Goal: Task Accomplishment & Management: Manage account settings

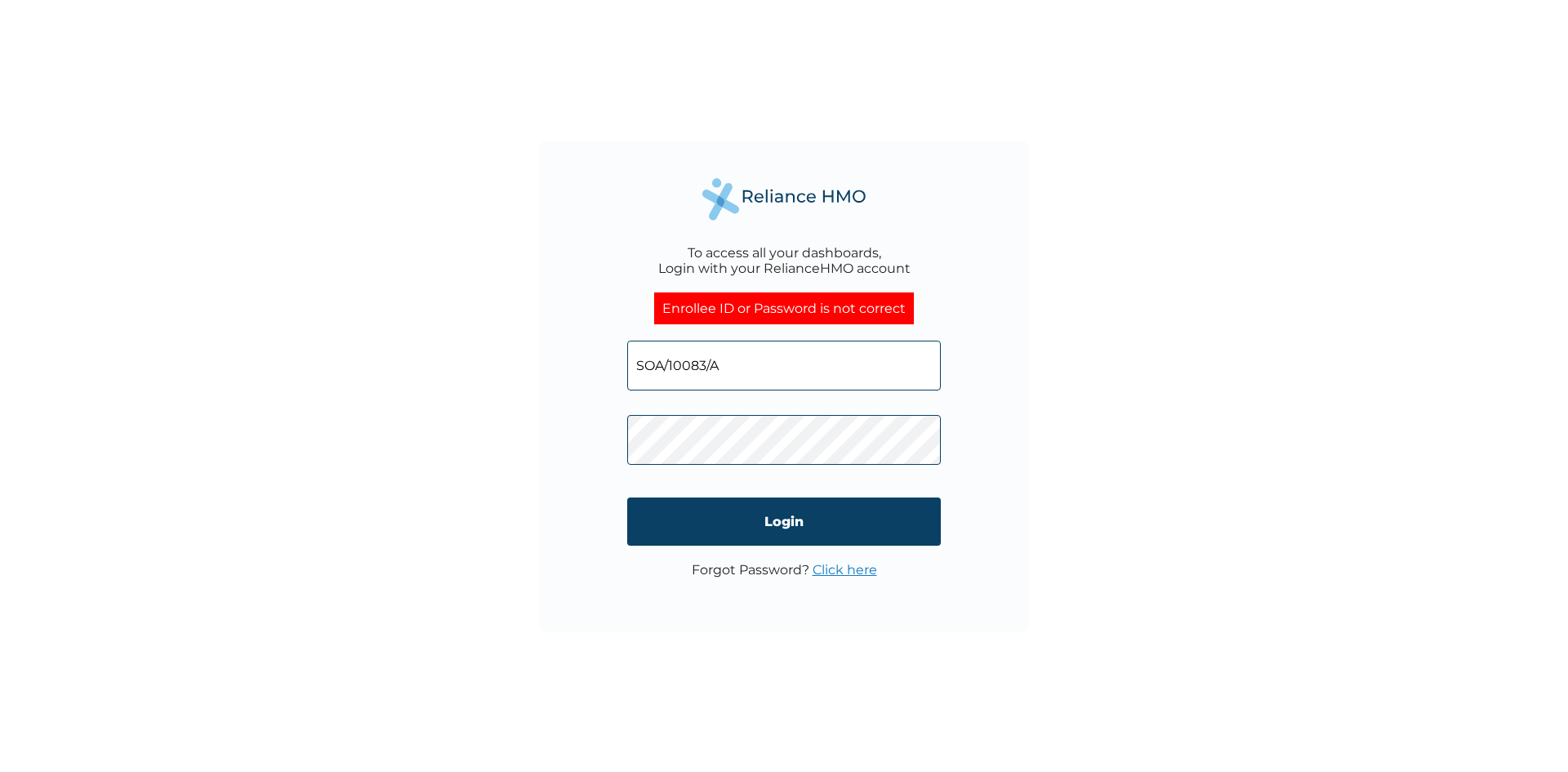
click at [696, 523] on input "Login" at bounding box center [784, 521] width 313 height 49
click at [761, 354] on input "SOA/10083/A" at bounding box center [784, 365] width 313 height 50
click at [505, 346] on div "To access all your dashboards, Login with your RelianceHMO account Enrollee ID …" at bounding box center [784, 386] width 1568 height 772
drag, startPoint x: 752, startPoint y: 367, endPoint x: 538, endPoint y: 296, distance: 225.5
click at [538, 296] on div "To access all your dashboards, Login with your RelianceHMO account Enrollee ID …" at bounding box center [784, 386] width 1568 height 772
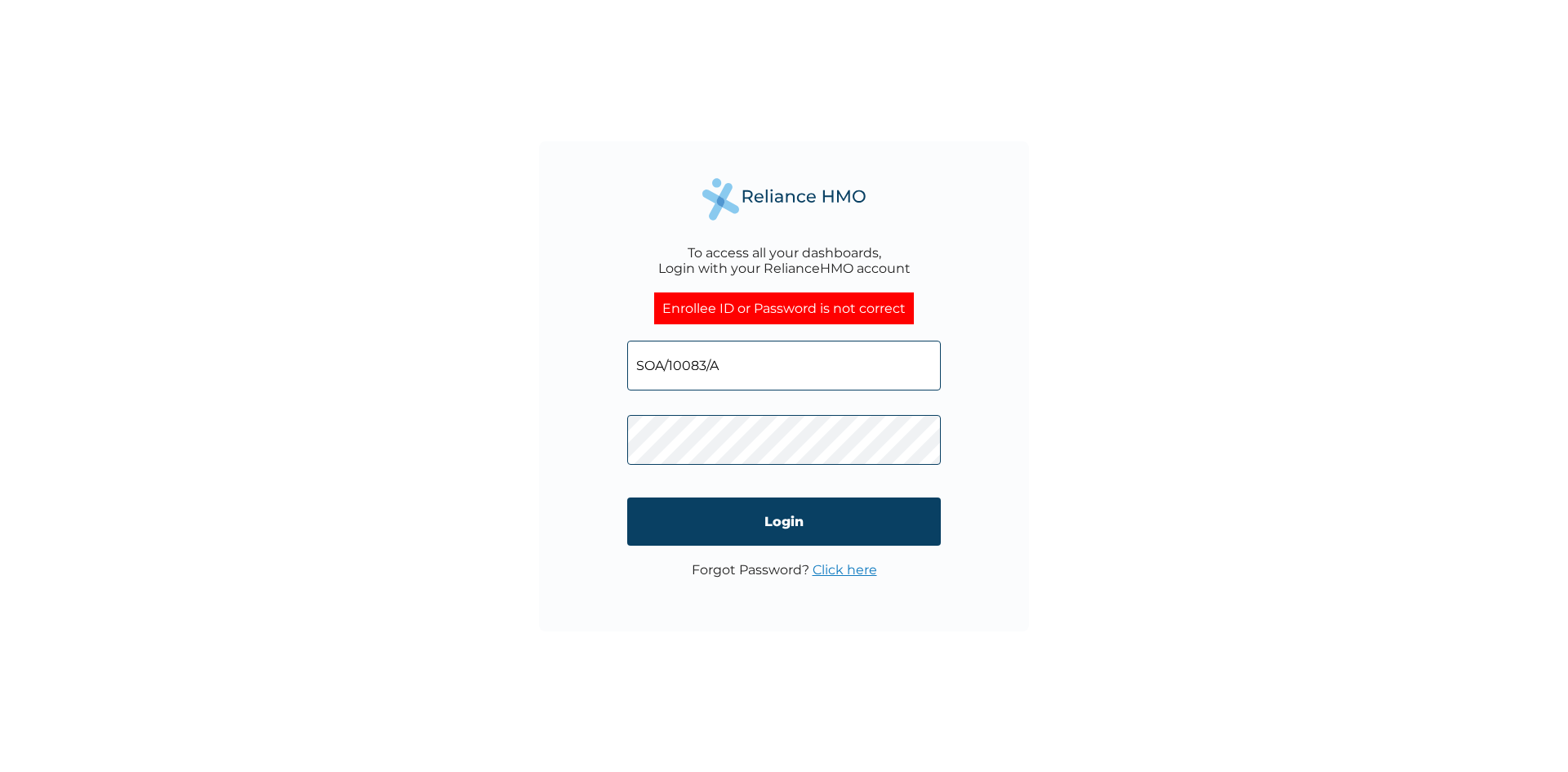
click at [551, 372] on div "To access all your dashboards, Login with your RelianceHMO account Enrollee ID …" at bounding box center [784, 386] width 490 height 490
click at [824, 571] on link "Click here" at bounding box center [844, 569] width 64 height 16
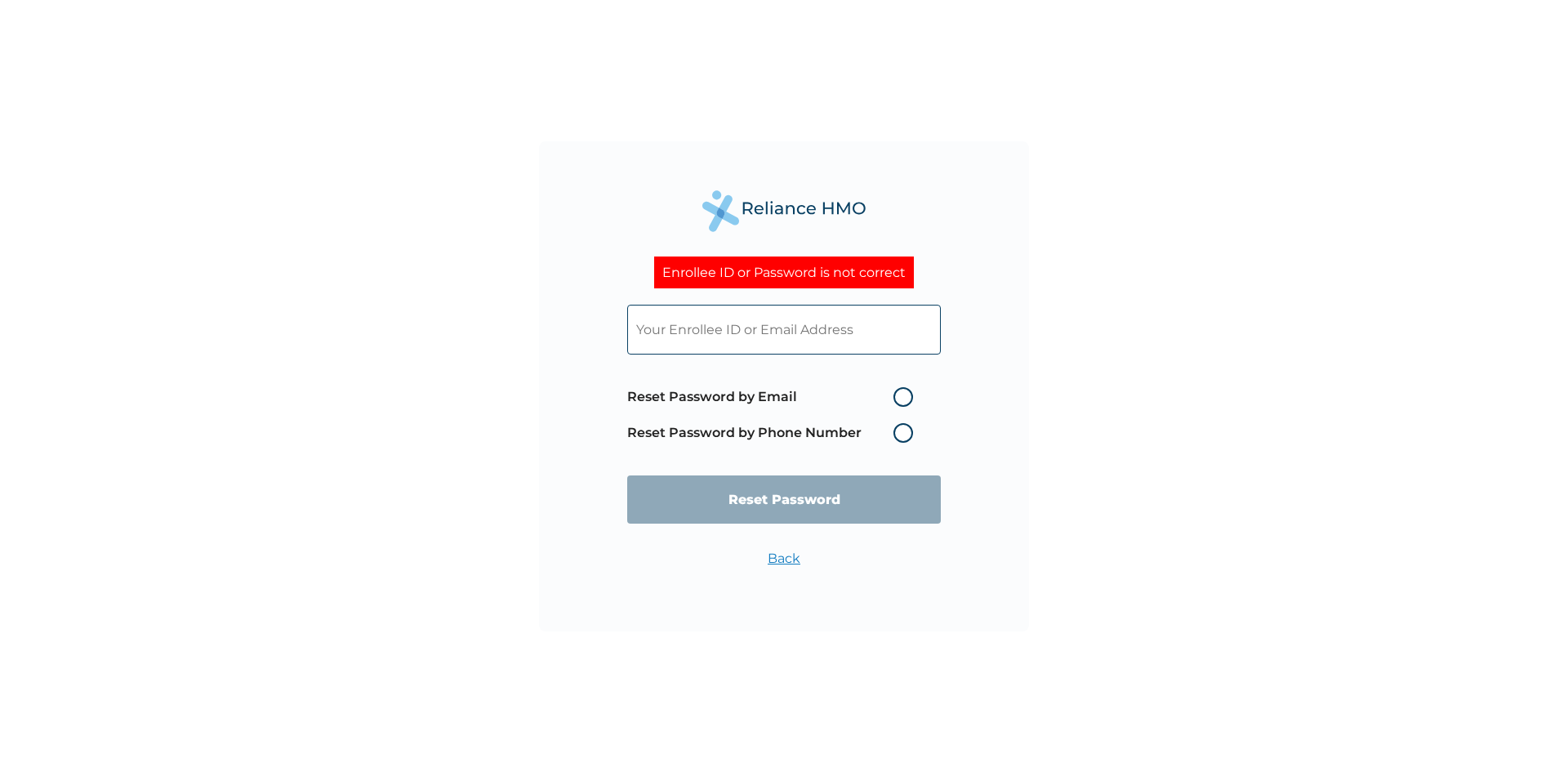
click at [911, 401] on label "Reset Password by Email" at bounding box center [775, 397] width 294 height 20
click at [897, 401] on input "Reset Password by Email" at bounding box center [884, 397] width 26 height 26
radio input "true"
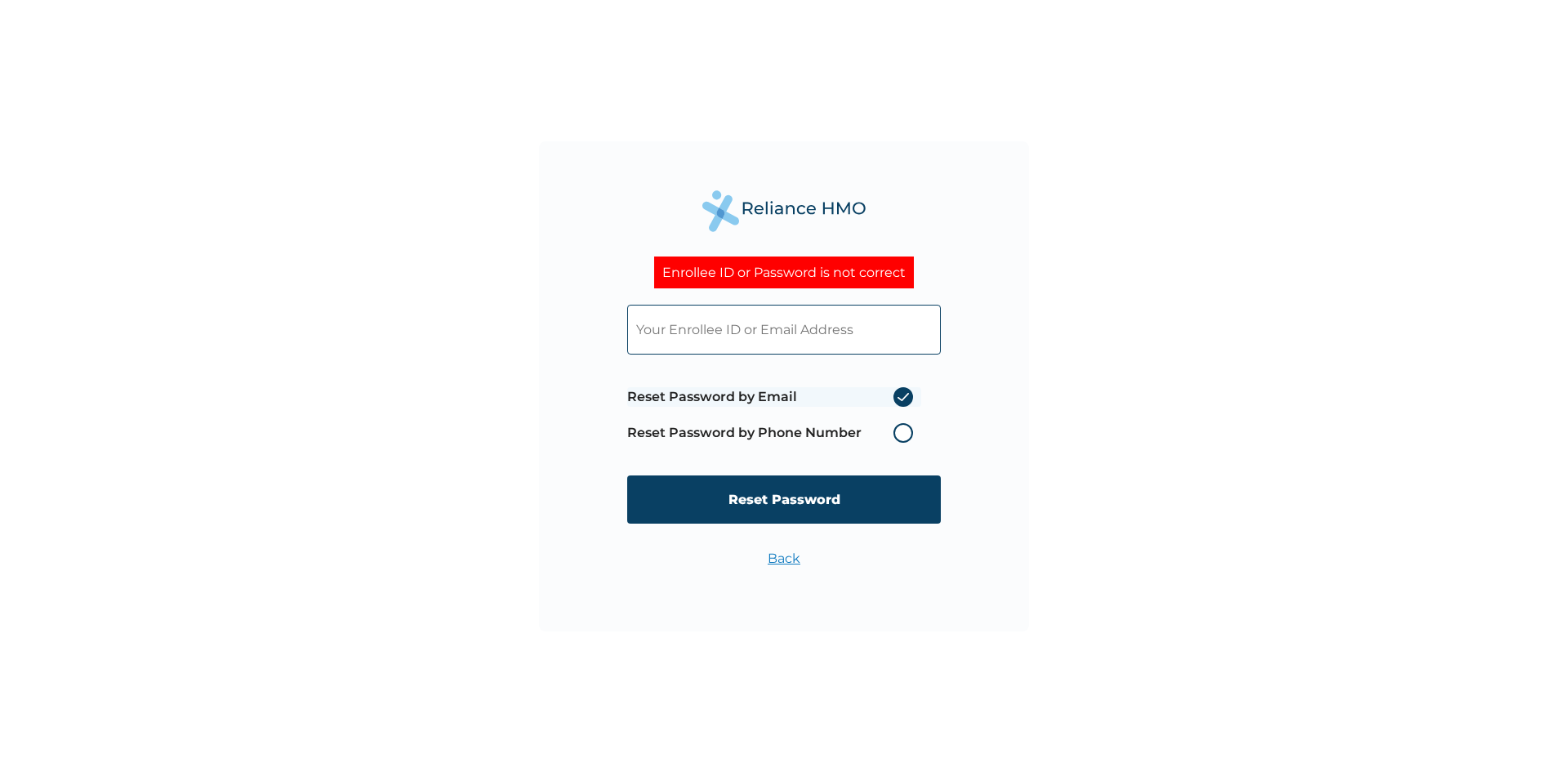
click at [789, 342] on input "text" at bounding box center [784, 329] width 313 height 50
paste input "SOA/10083/A"
type input "SOA/10083/A"
click at [510, 362] on div "Enrollee ID or Password is not correct SOA/10083/A Reset Password by Email Rese…" at bounding box center [784, 386] width 1568 height 772
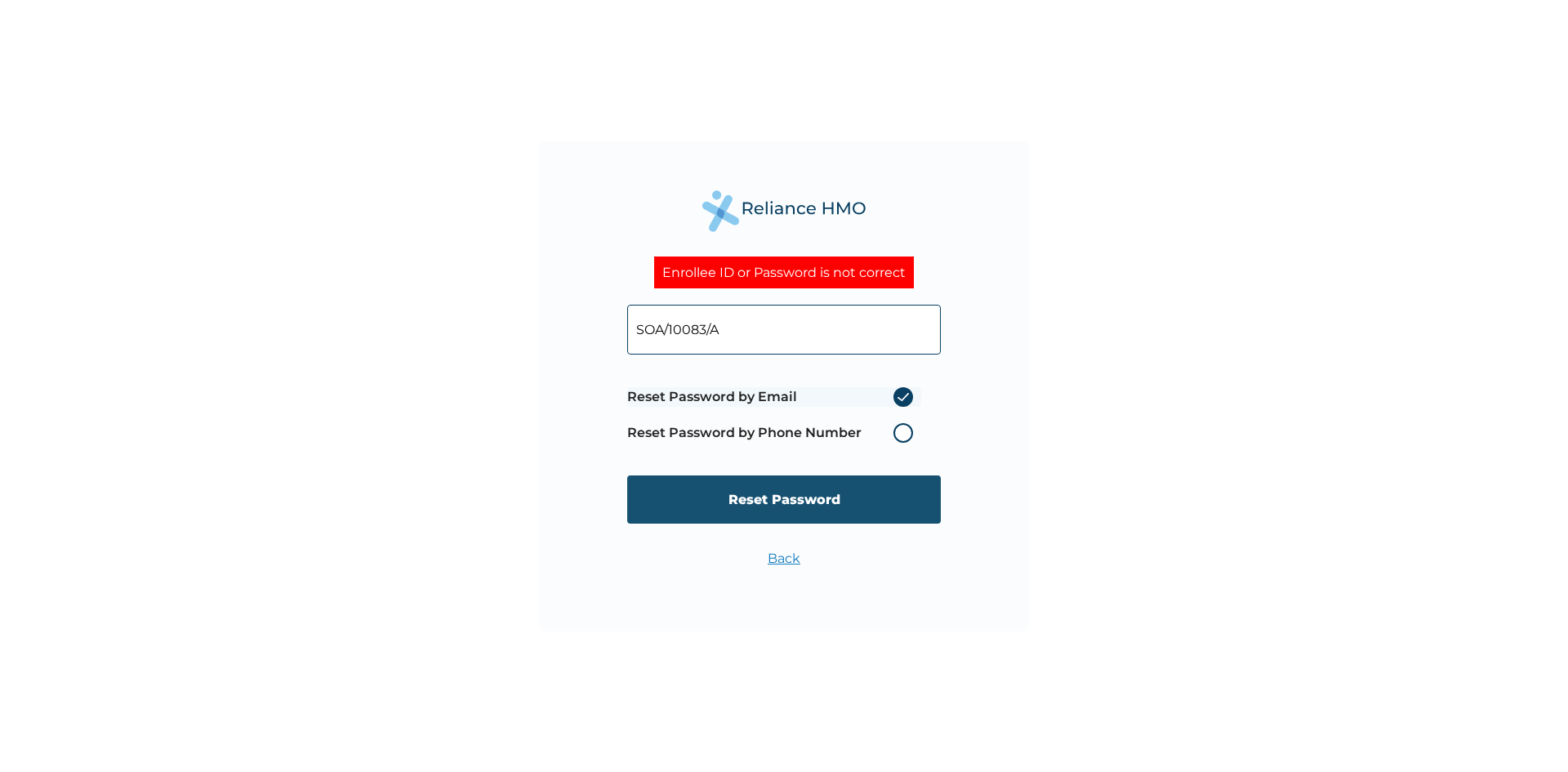
click at [667, 495] on input "Reset Password" at bounding box center [784, 499] width 313 height 49
